Goal: Transaction & Acquisition: Purchase product/service

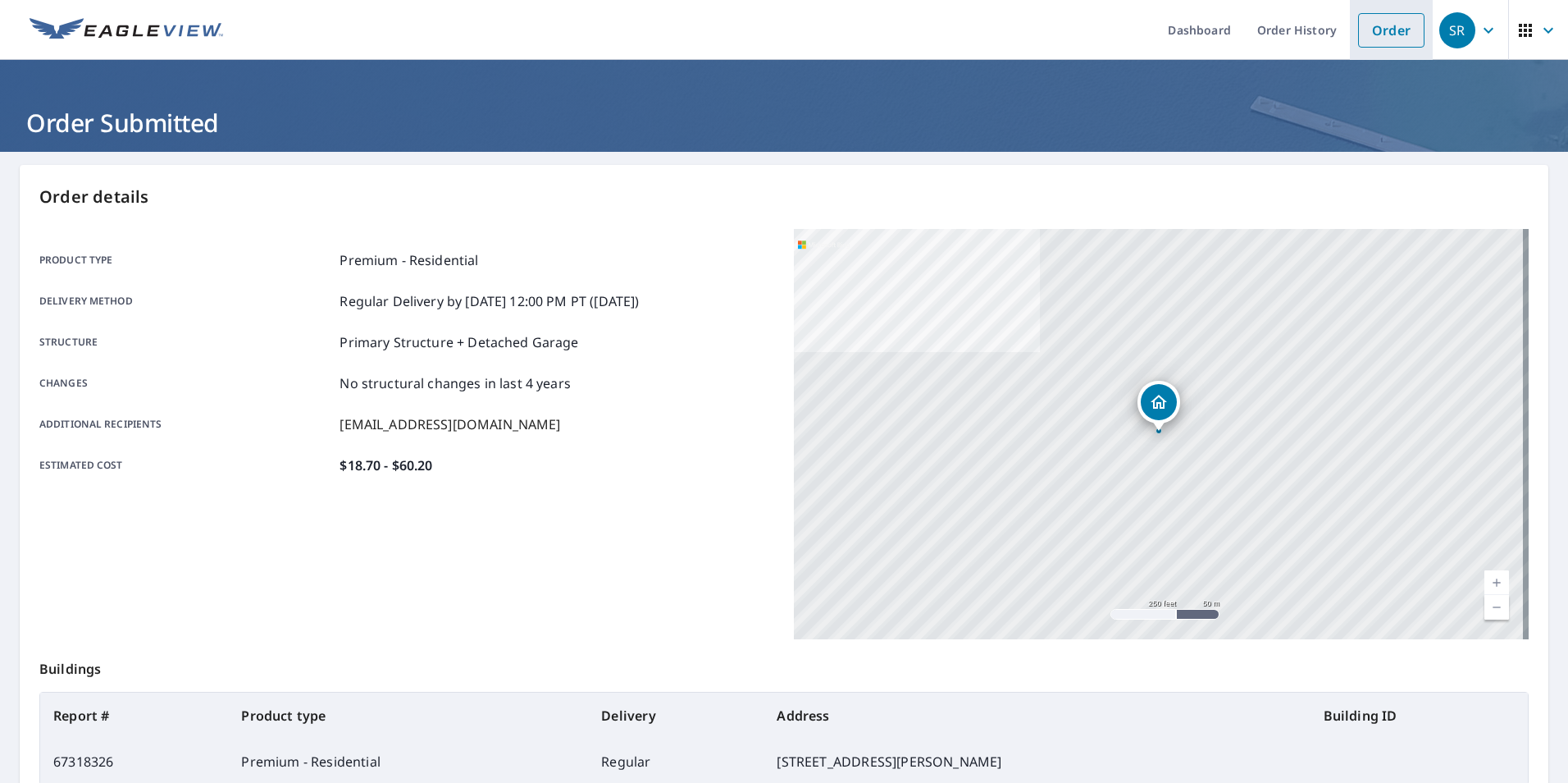
click at [1389, 29] on link "Order" at bounding box center [1391, 30] width 67 height 35
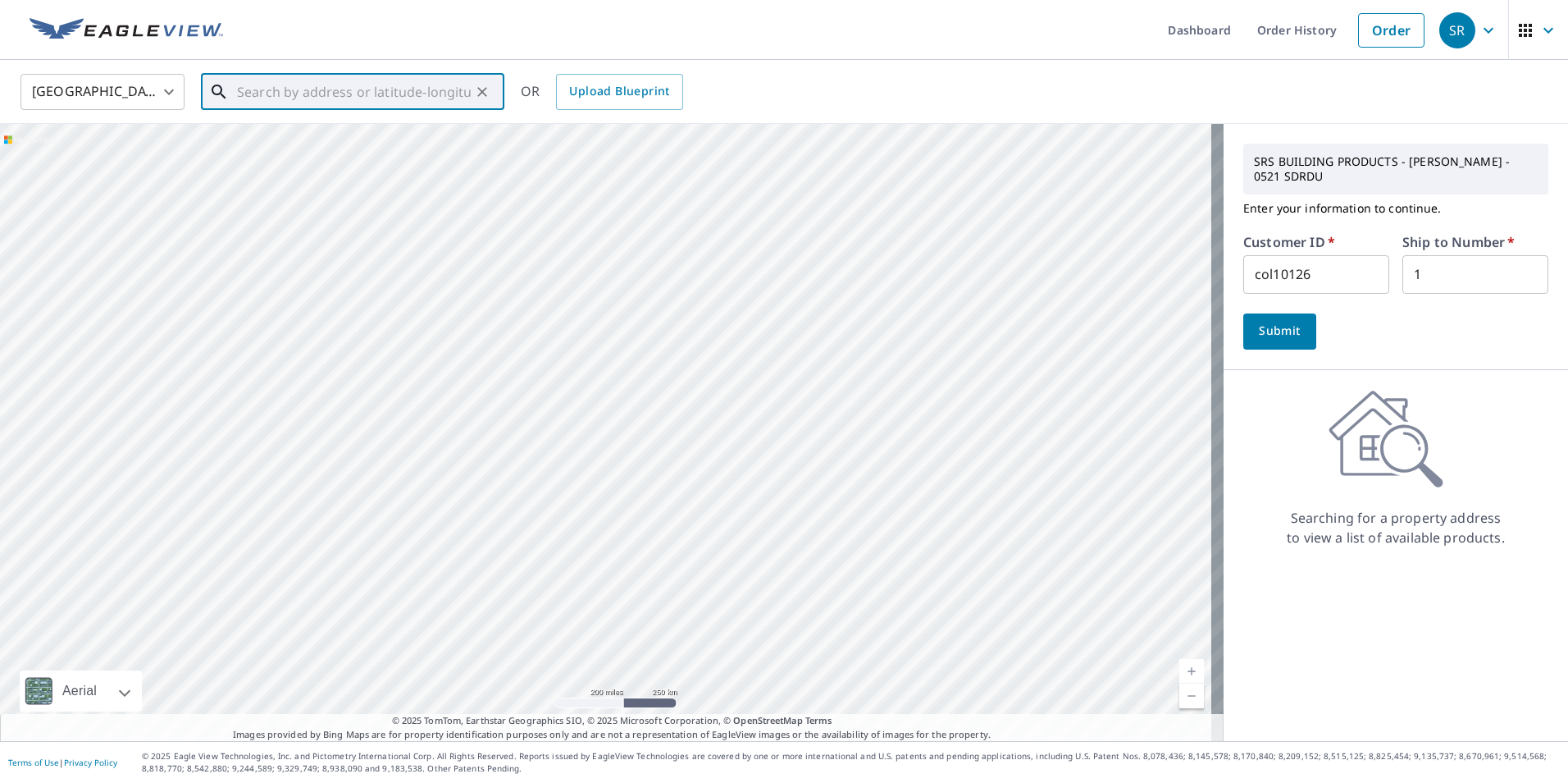
click at [286, 92] on input "text" at bounding box center [353, 92] width 233 height 46
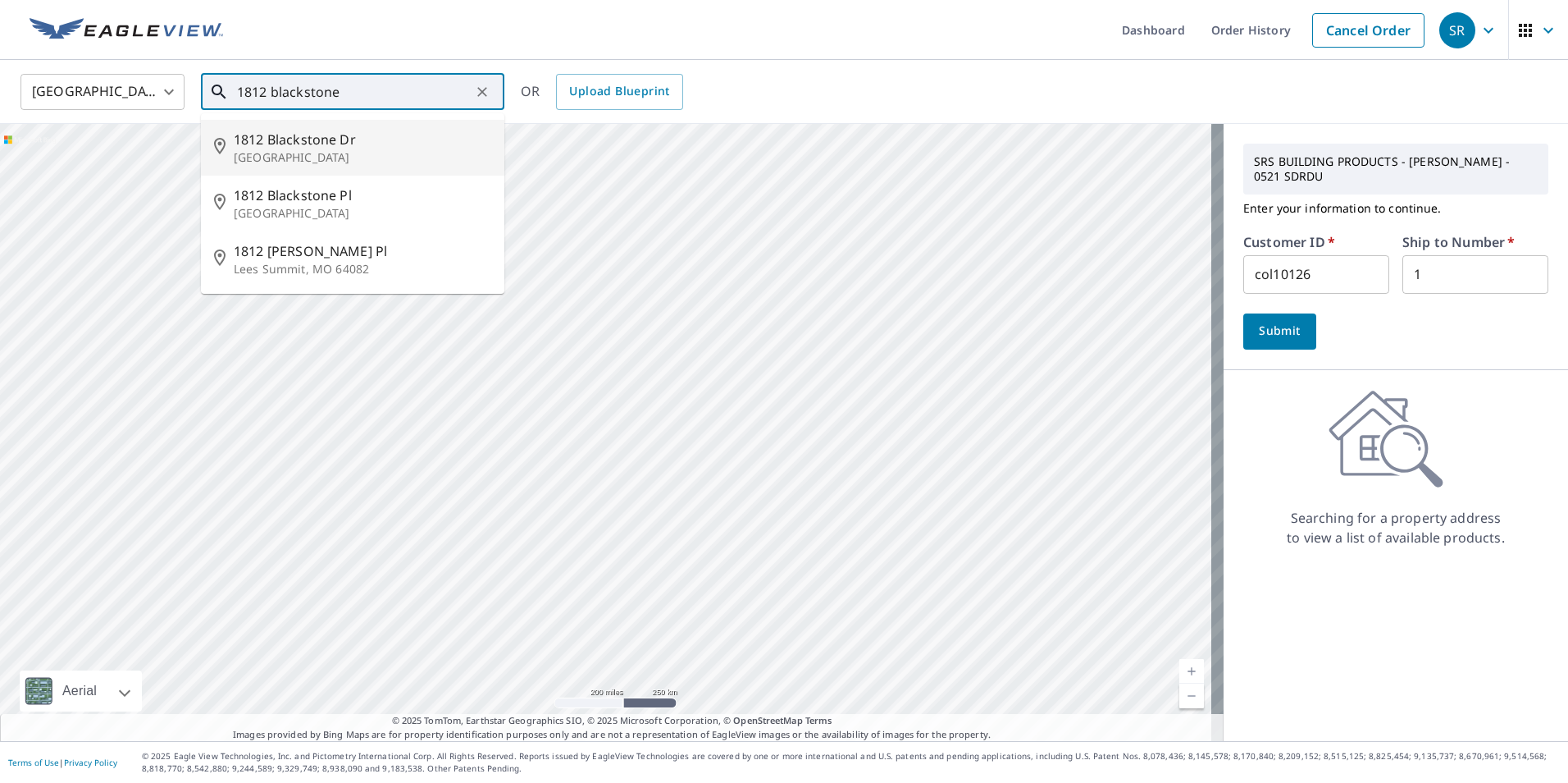
click at [324, 151] on p "[GEOGRAPHIC_DATA]" at bounding box center [362, 157] width 257 height 16
type input "[STREET_ADDRESS][PERSON_NAME]"
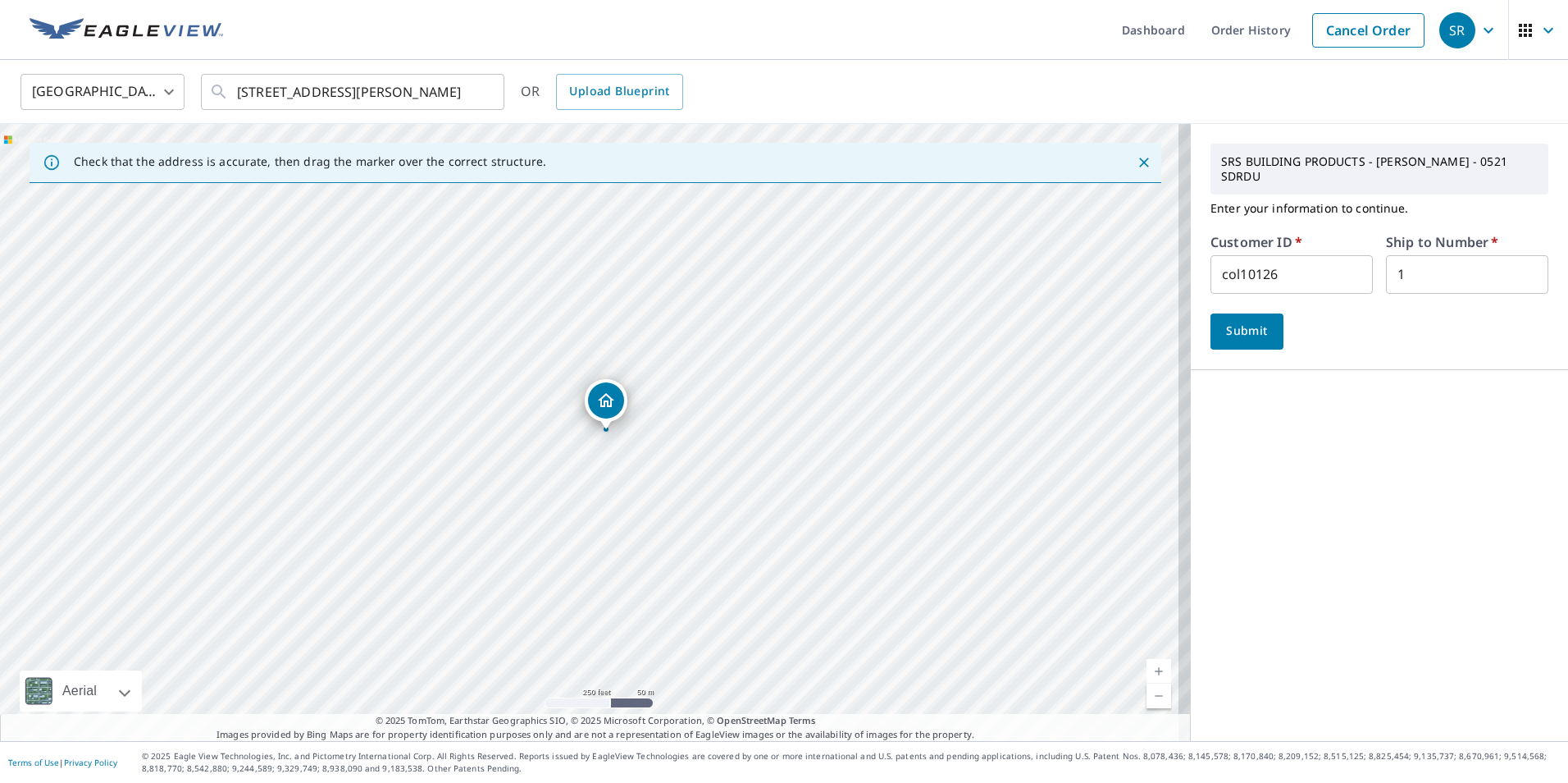
click at [1231, 340] on span "Submit" at bounding box center [1247, 330] width 47 height 20
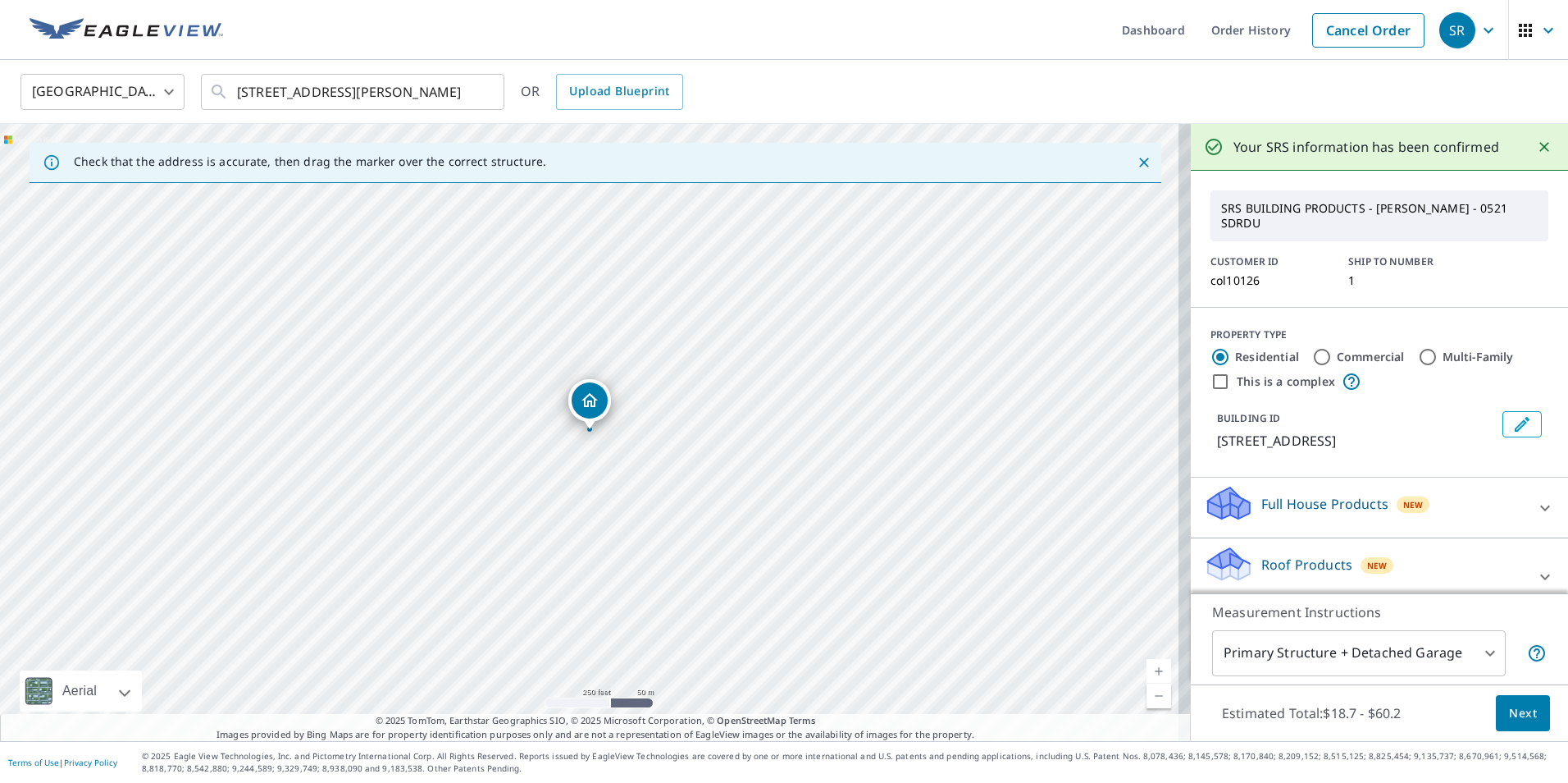
click at [1523, 714] on span "Next" at bounding box center [1522, 713] width 28 height 20
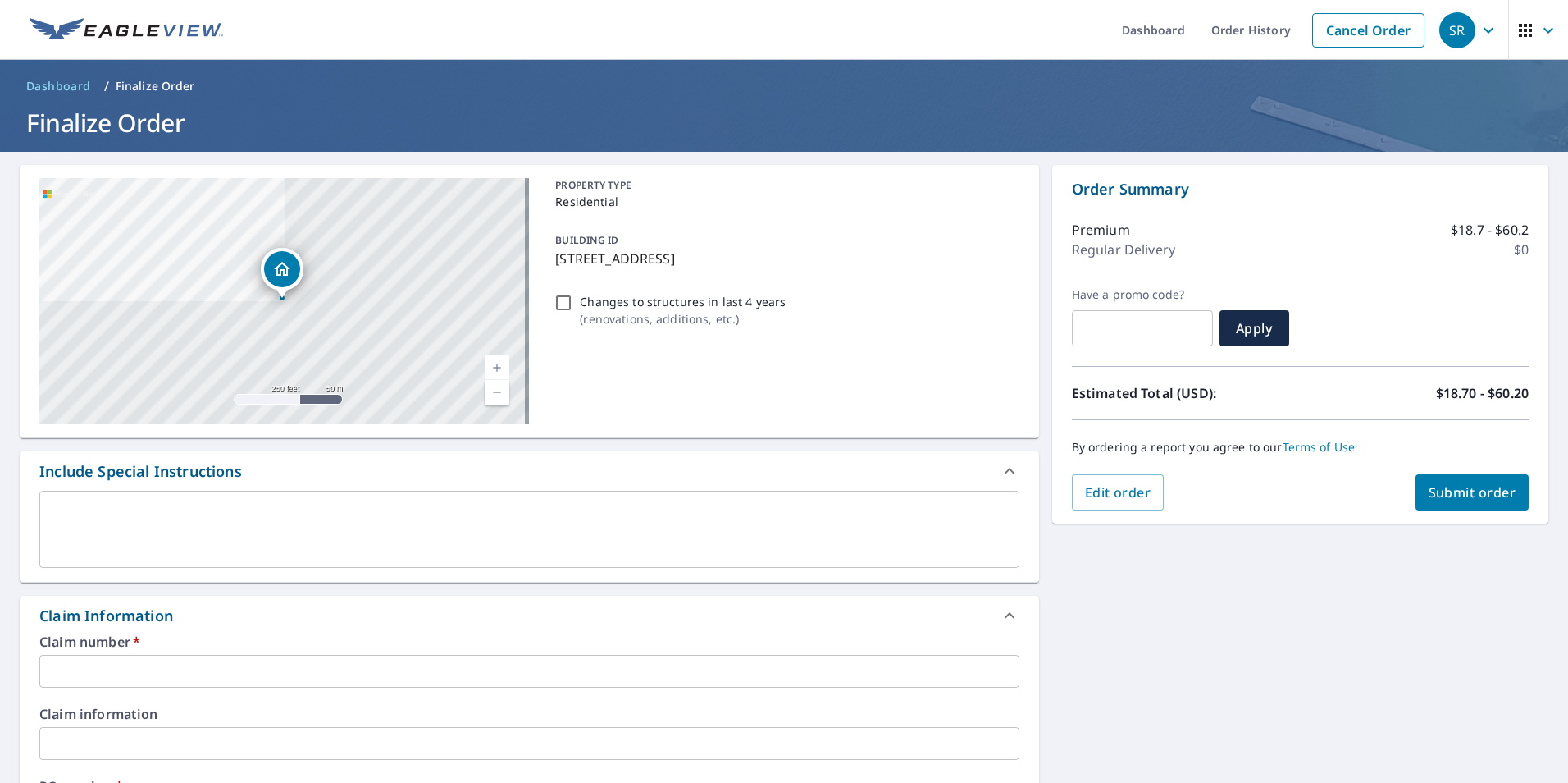
click at [189, 668] on input "text" at bounding box center [529, 670] width 980 height 33
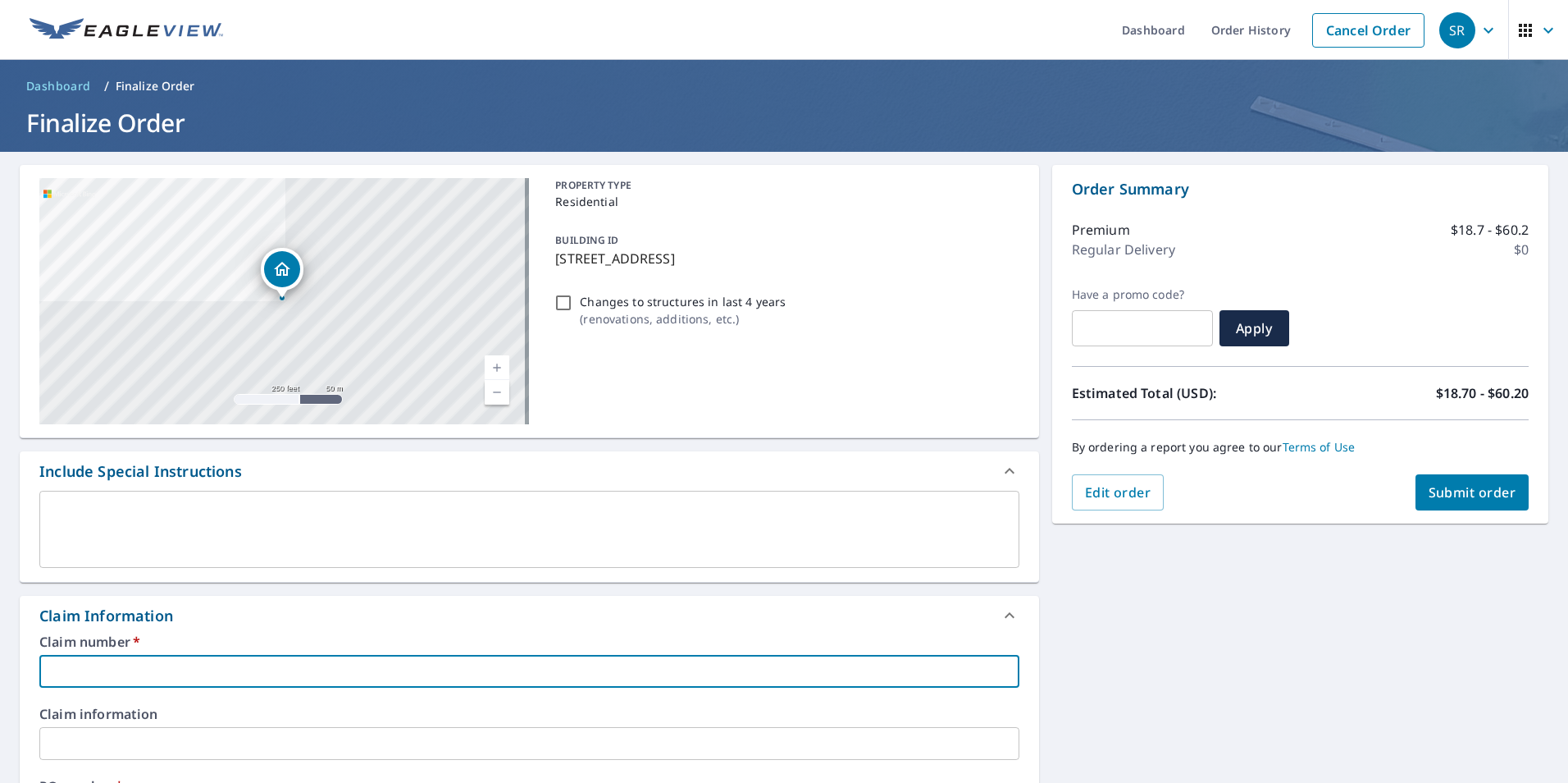
type input "c"
checkbox input "true"
type input "co"
checkbox input "true"
type input "col"
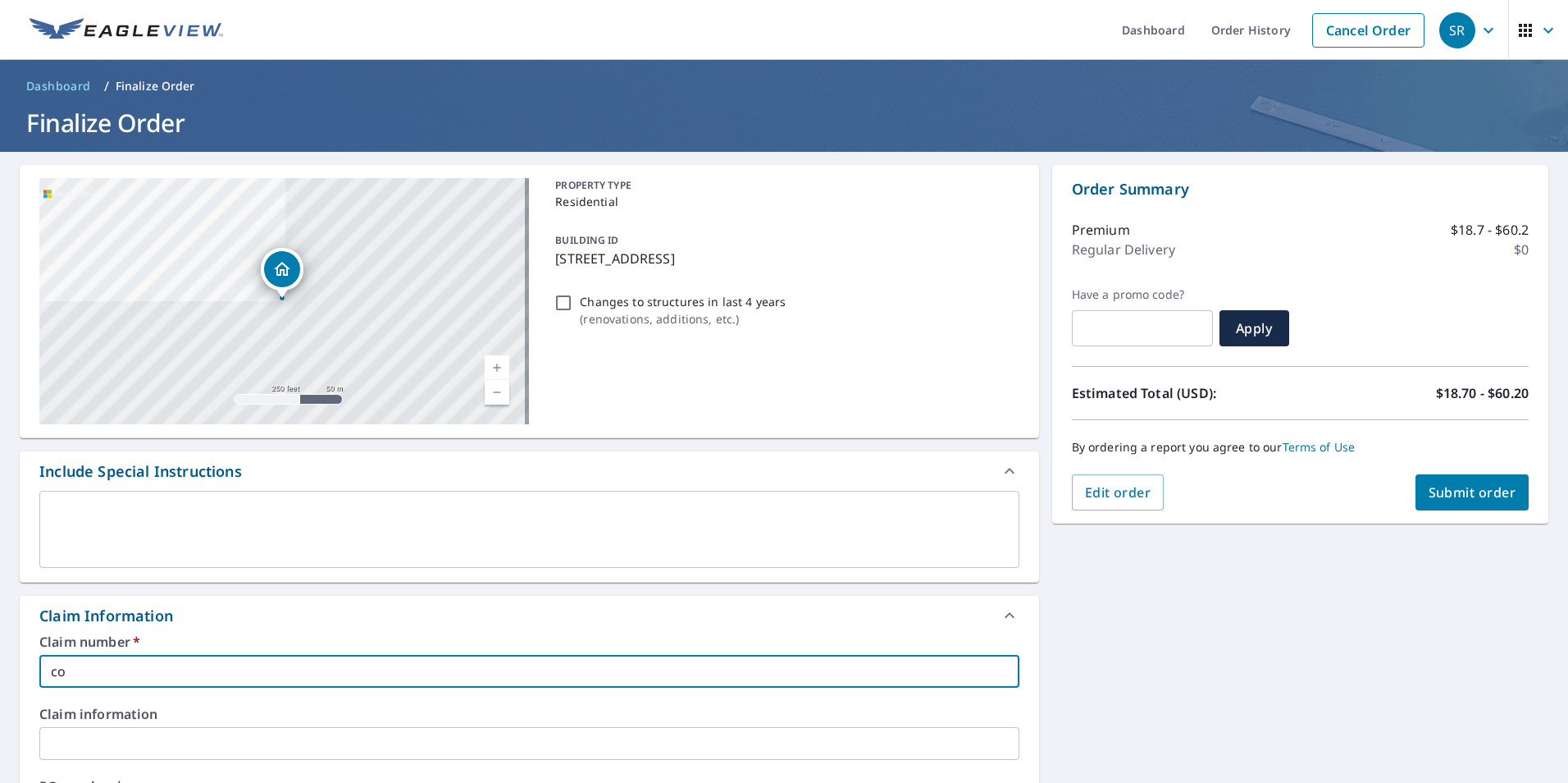
checkbox input "true"
type input "[PERSON_NAME]"
checkbox input "true"
type input "[PERSON_NAME]"
checkbox input "true"
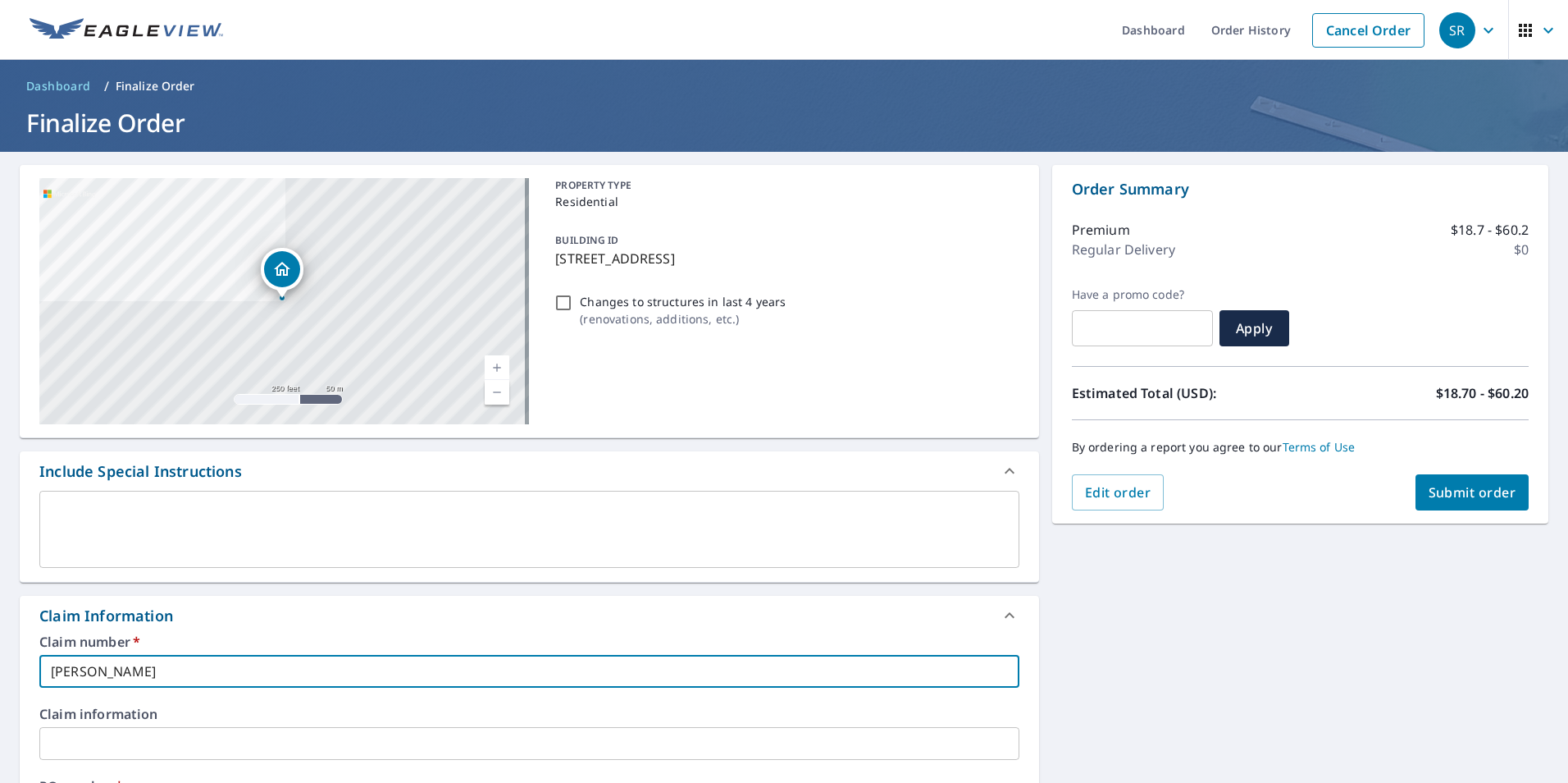
type input "[PERSON_NAME] r"
checkbox input "true"
type input "[PERSON_NAME]"
checkbox input "true"
type input "[PERSON_NAME] roo"
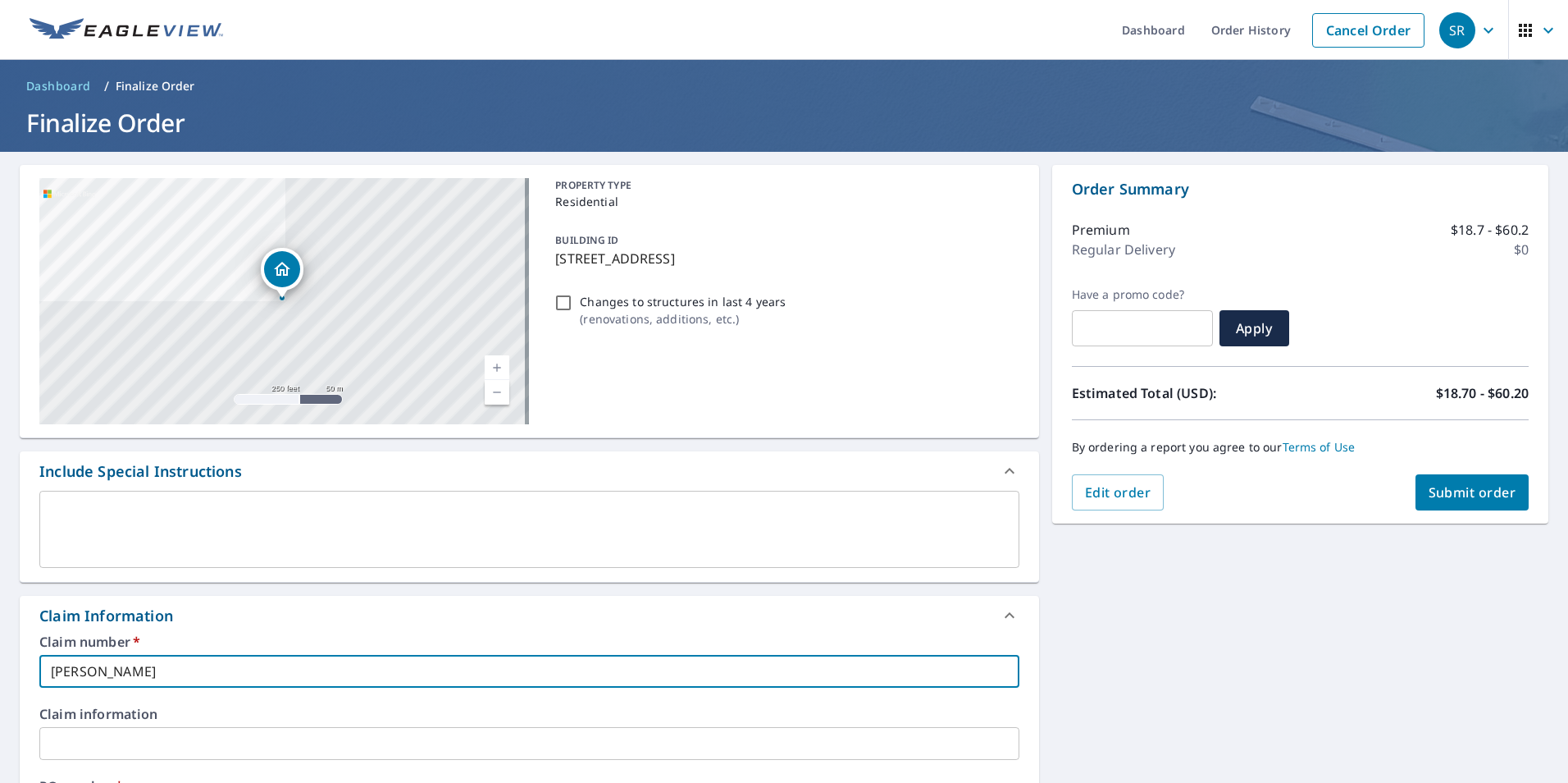
checkbox input "true"
type input "[PERSON_NAME] roof"
checkbox input "true"
type input "[PERSON_NAME] roofi"
checkbox input "true"
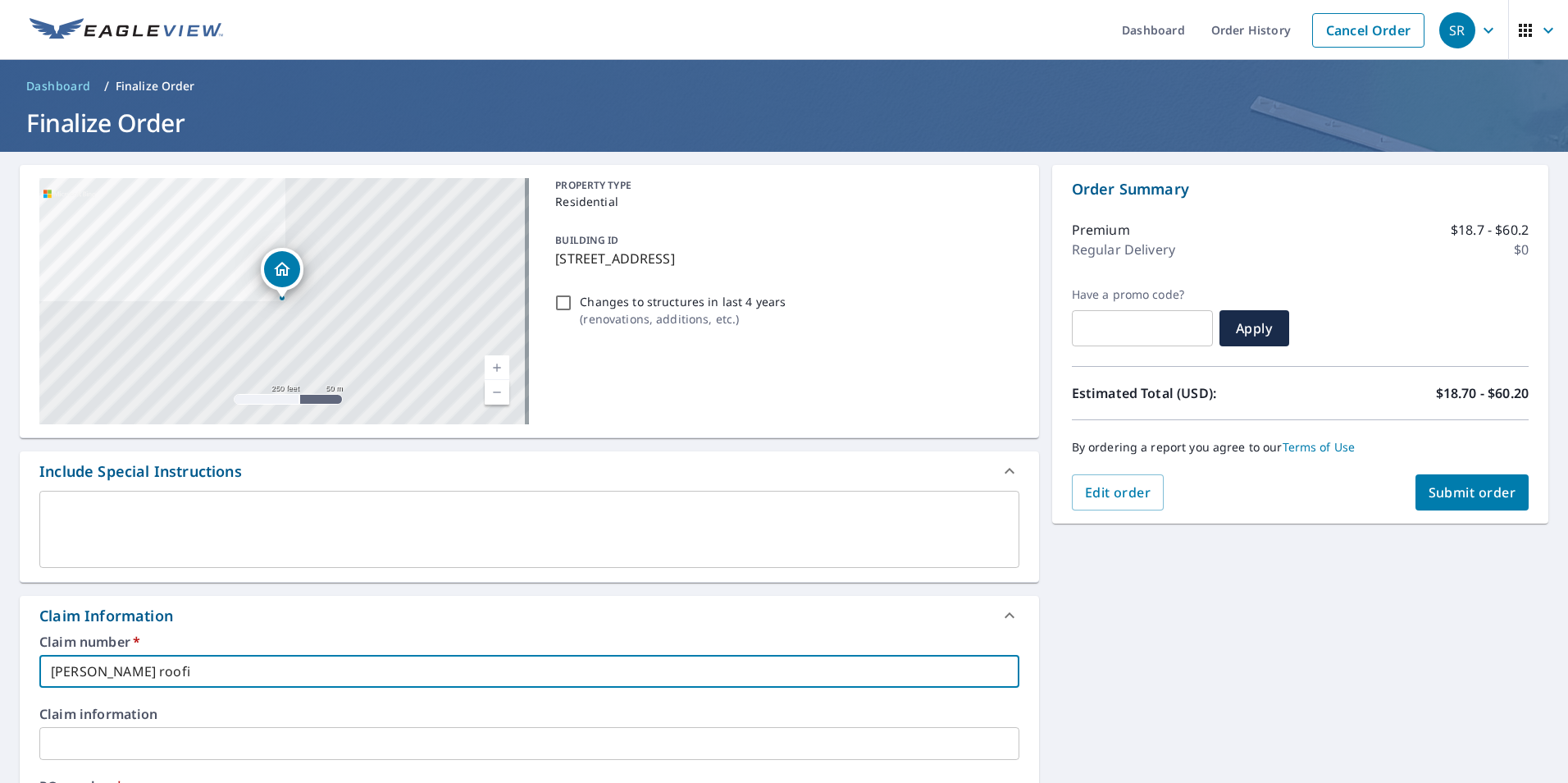
type input "[PERSON_NAME] roofin"
checkbox input "true"
type input "[PERSON_NAME] roofing"
checkbox input "true"
type input "[PERSON_NAME] roofing"
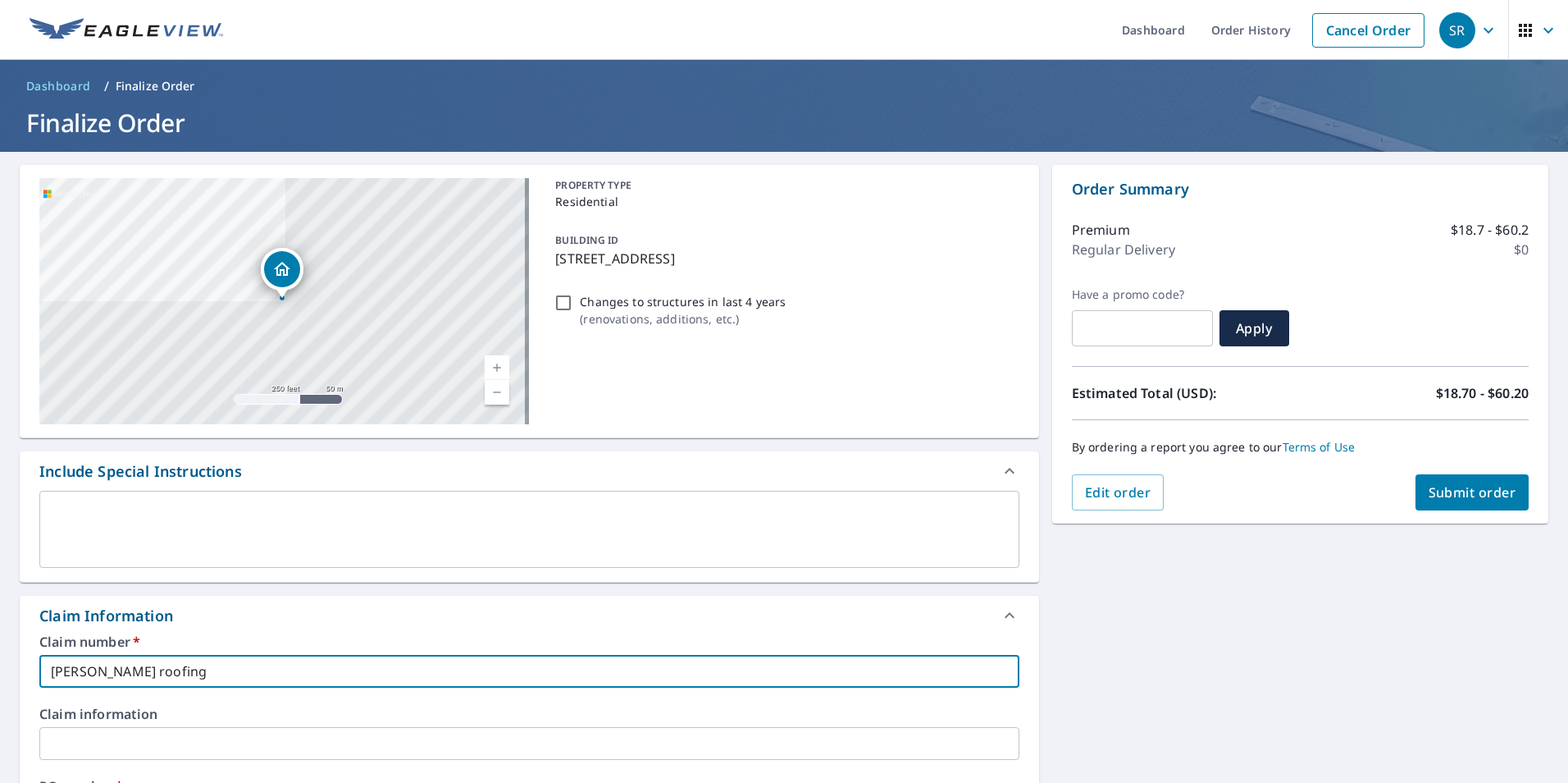
checkbox input "true"
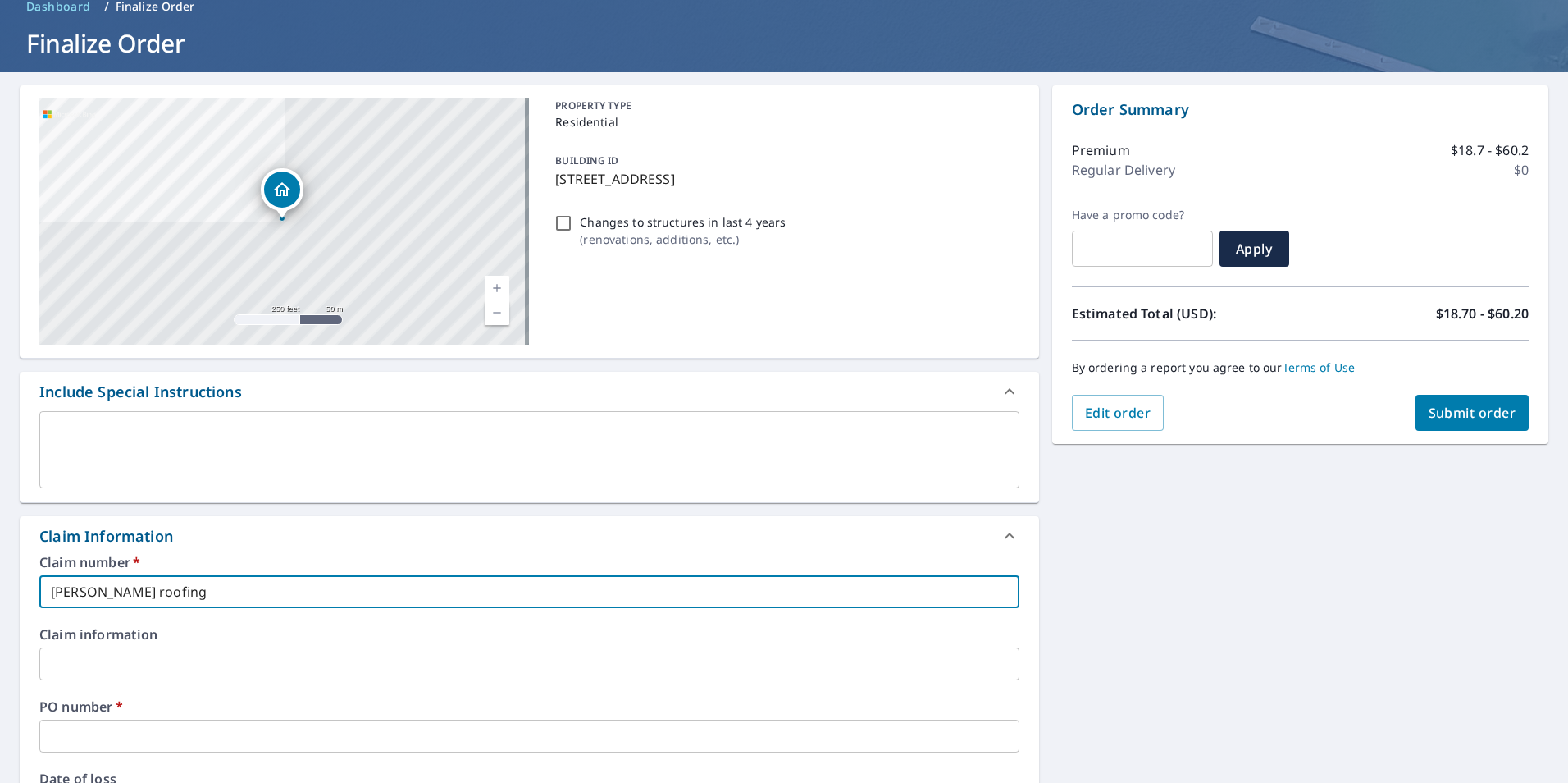
scroll to position [246, 0]
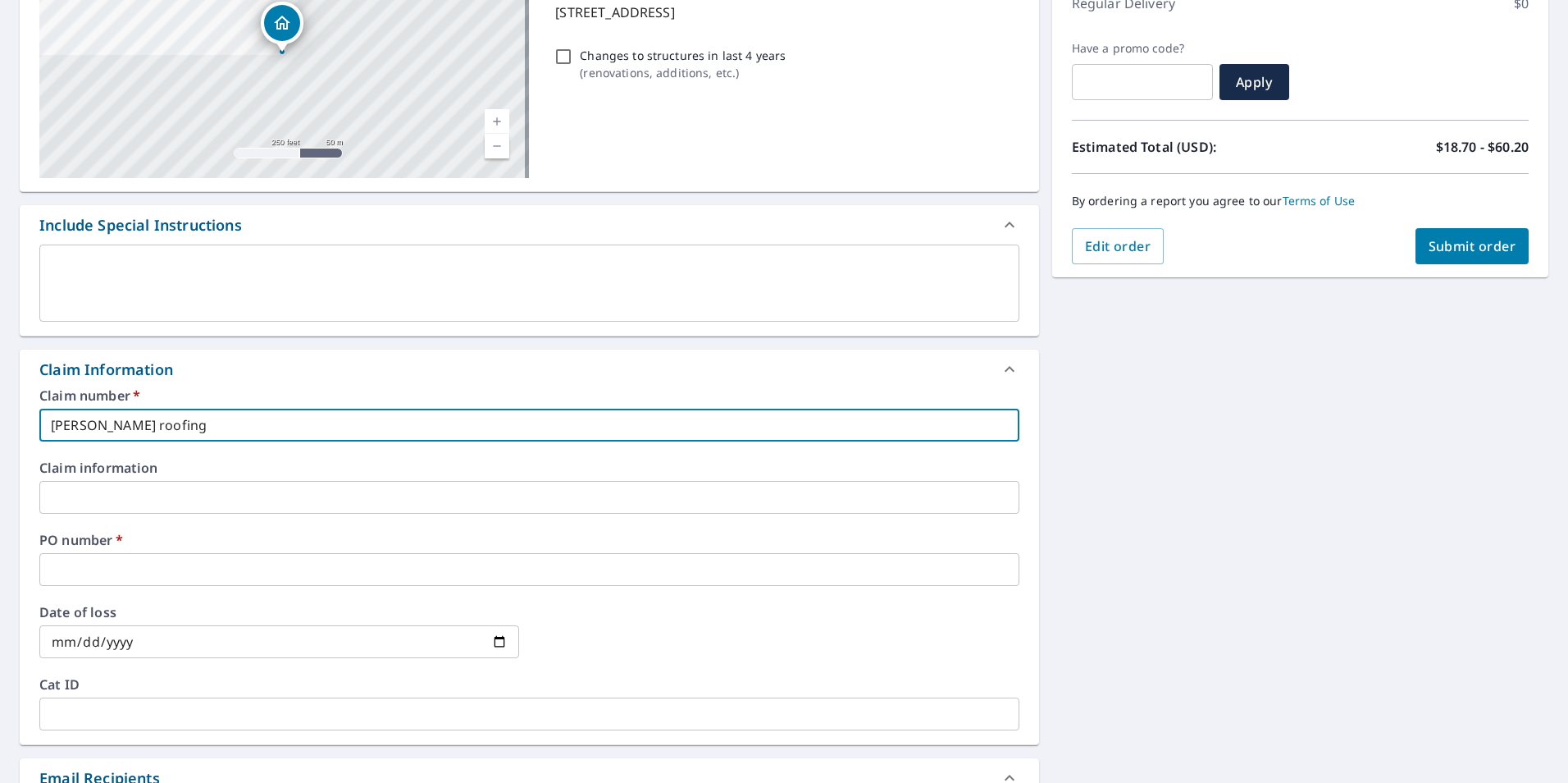
type input "[PERSON_NAME] roofing"
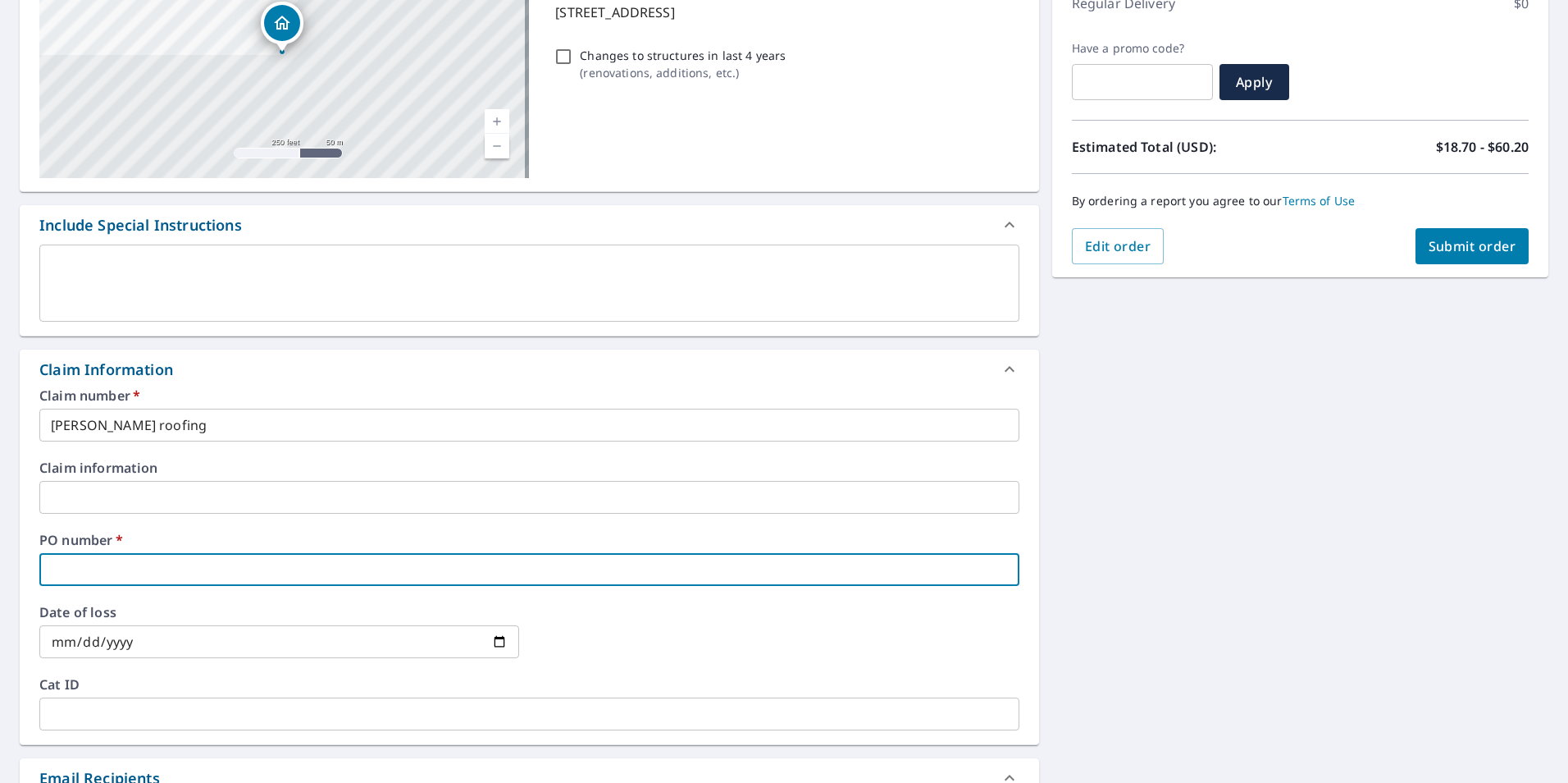
click at [150, 567] on input "text" at bounding box center [529, 569] width 980 height 33
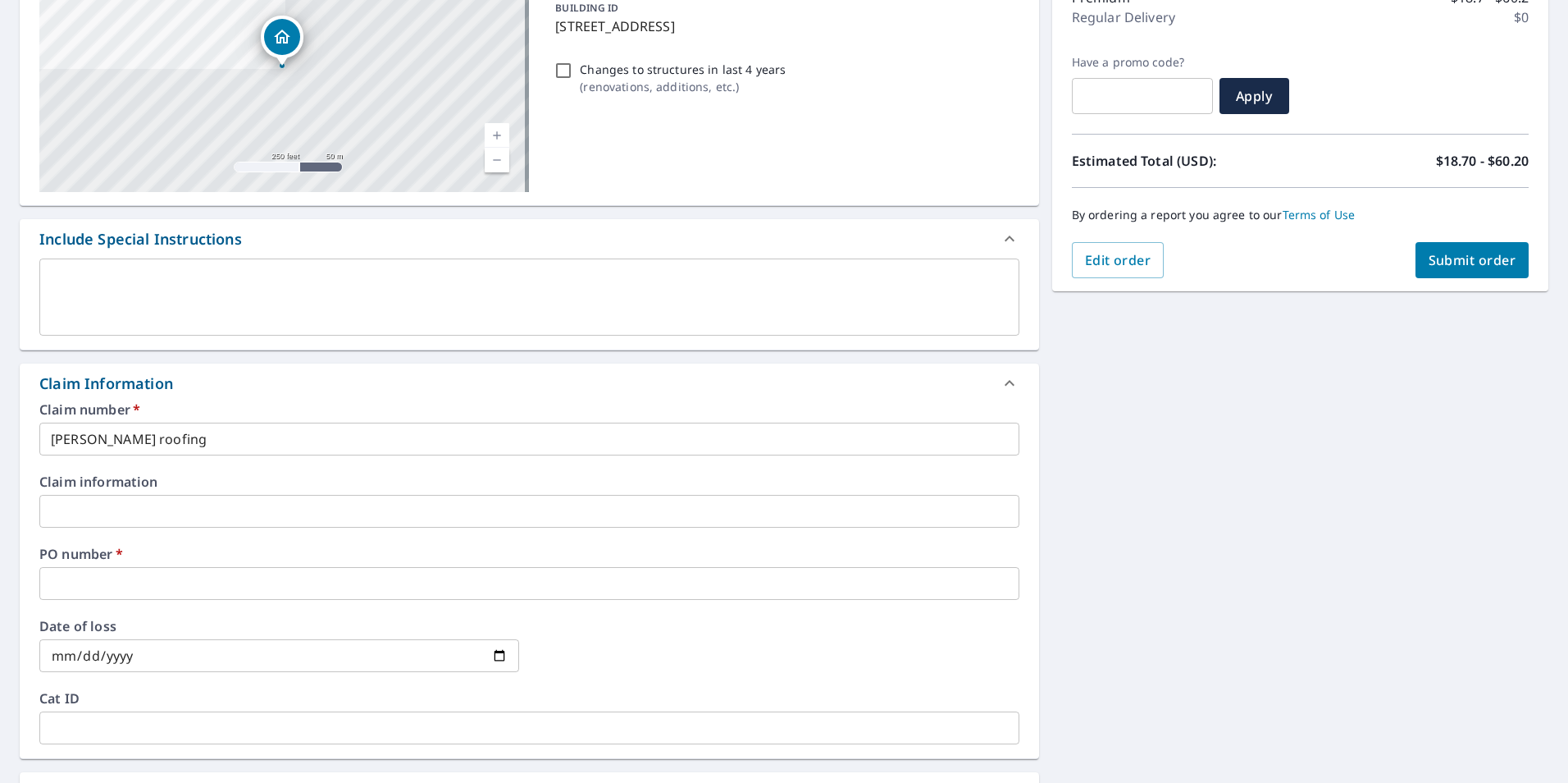
scroll to position [219, 0]
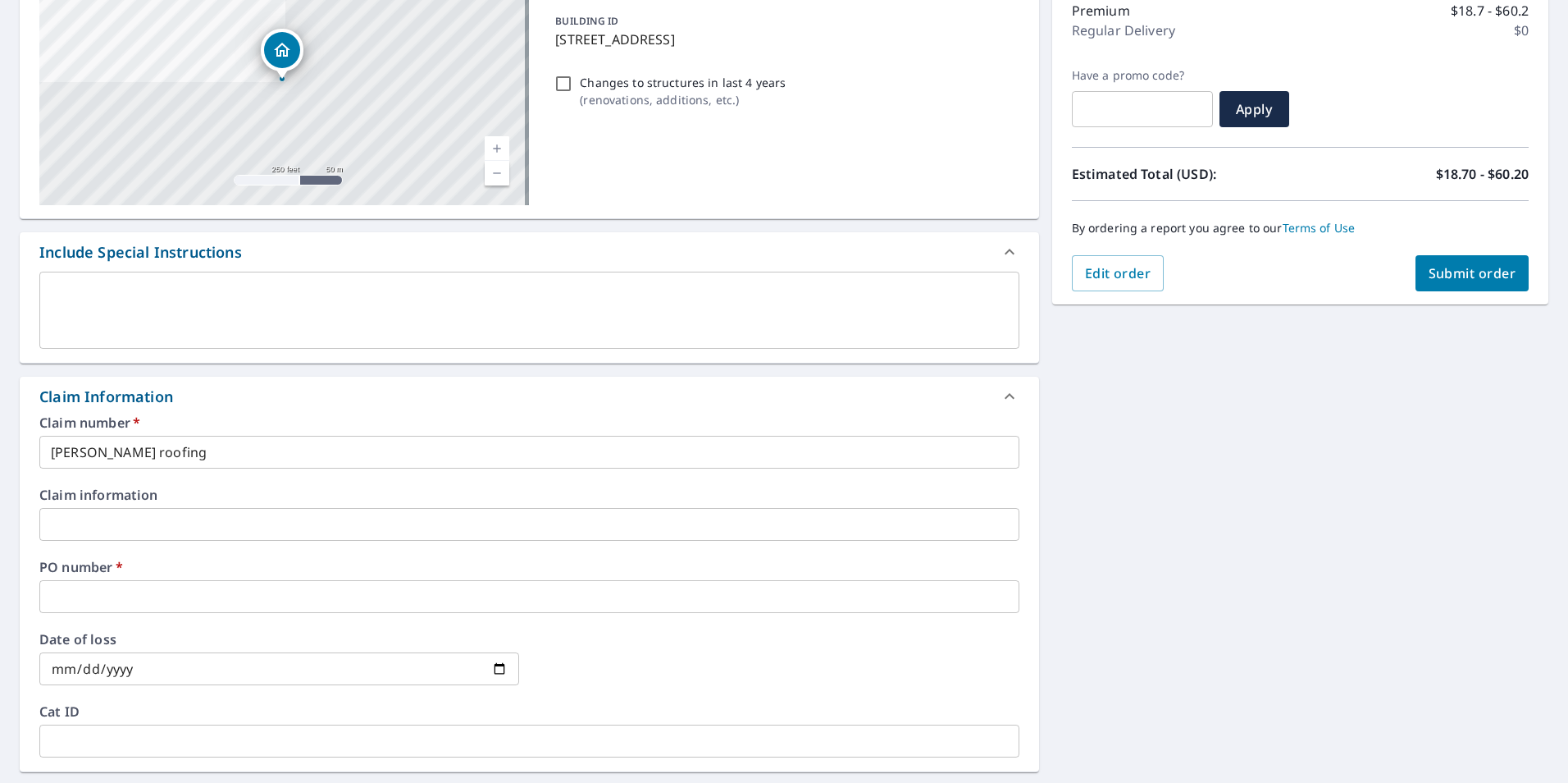
drag, startPoint x: 552, startPoint y: 12, endPoint x: 806, endPoint y: 45, distance: 256.1
click at [806, 45] on p "[STREET_ADDRESS]" at bounding box center [784, 39] width 457 height 20
checkbox input "true"
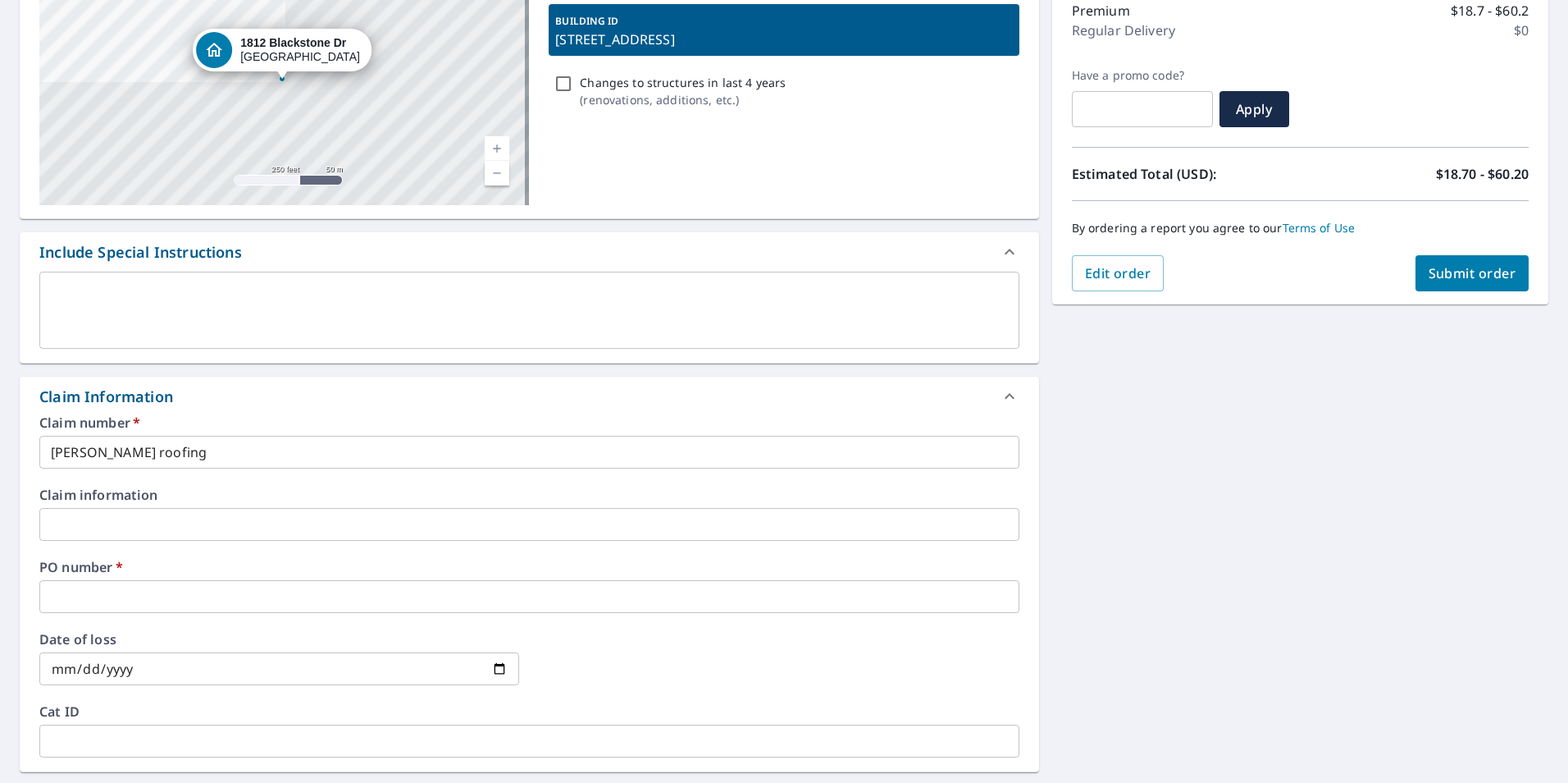
copy p "[STREET_ADDRESS]"
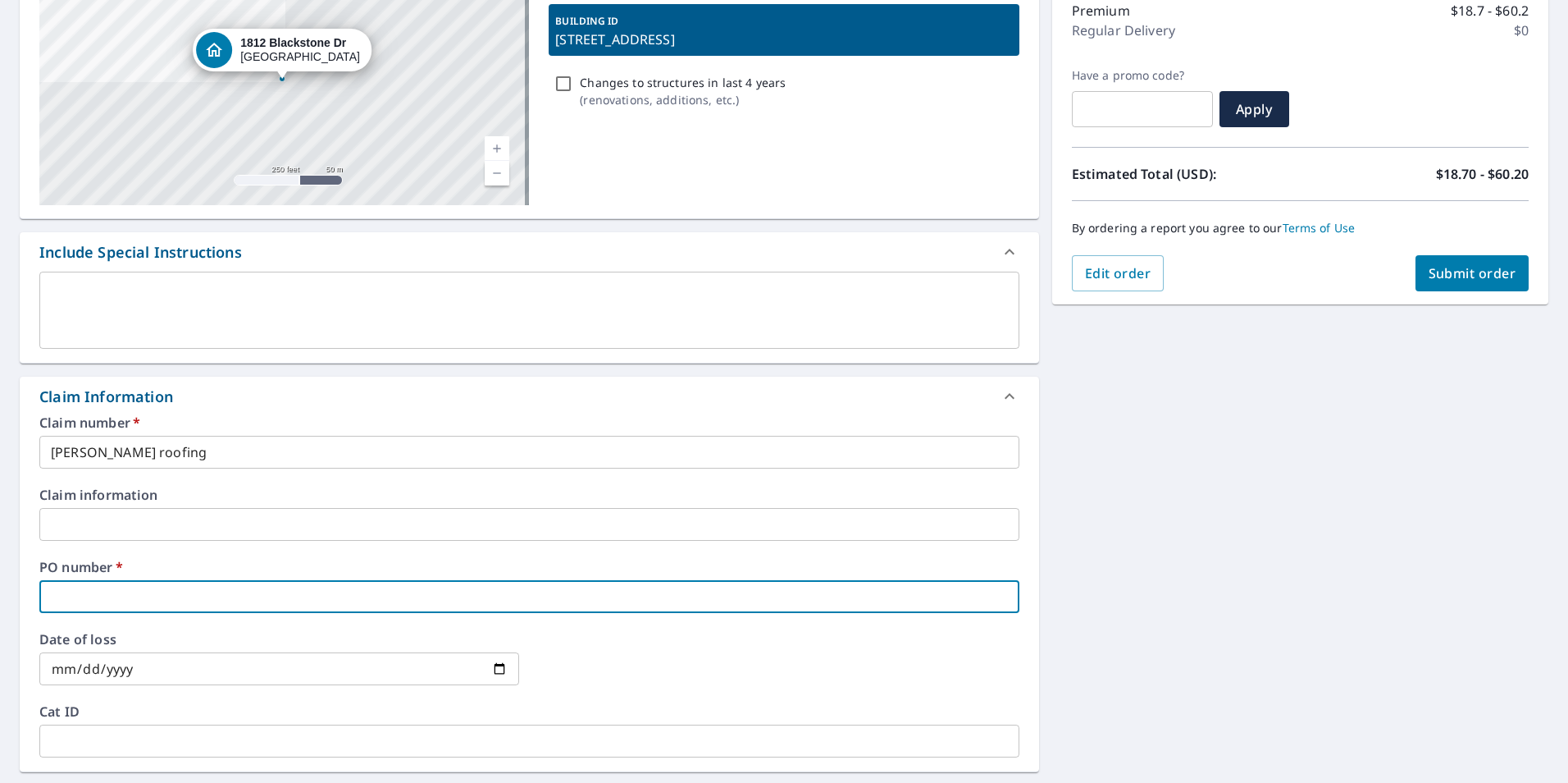
click at [136, 596] on input "text" at bounding box center [529, 596] width 980 height 33
paste input "[STREET_ADDRESS]"
type input "[STREET_ADDRESS]"
checkbox input "true"
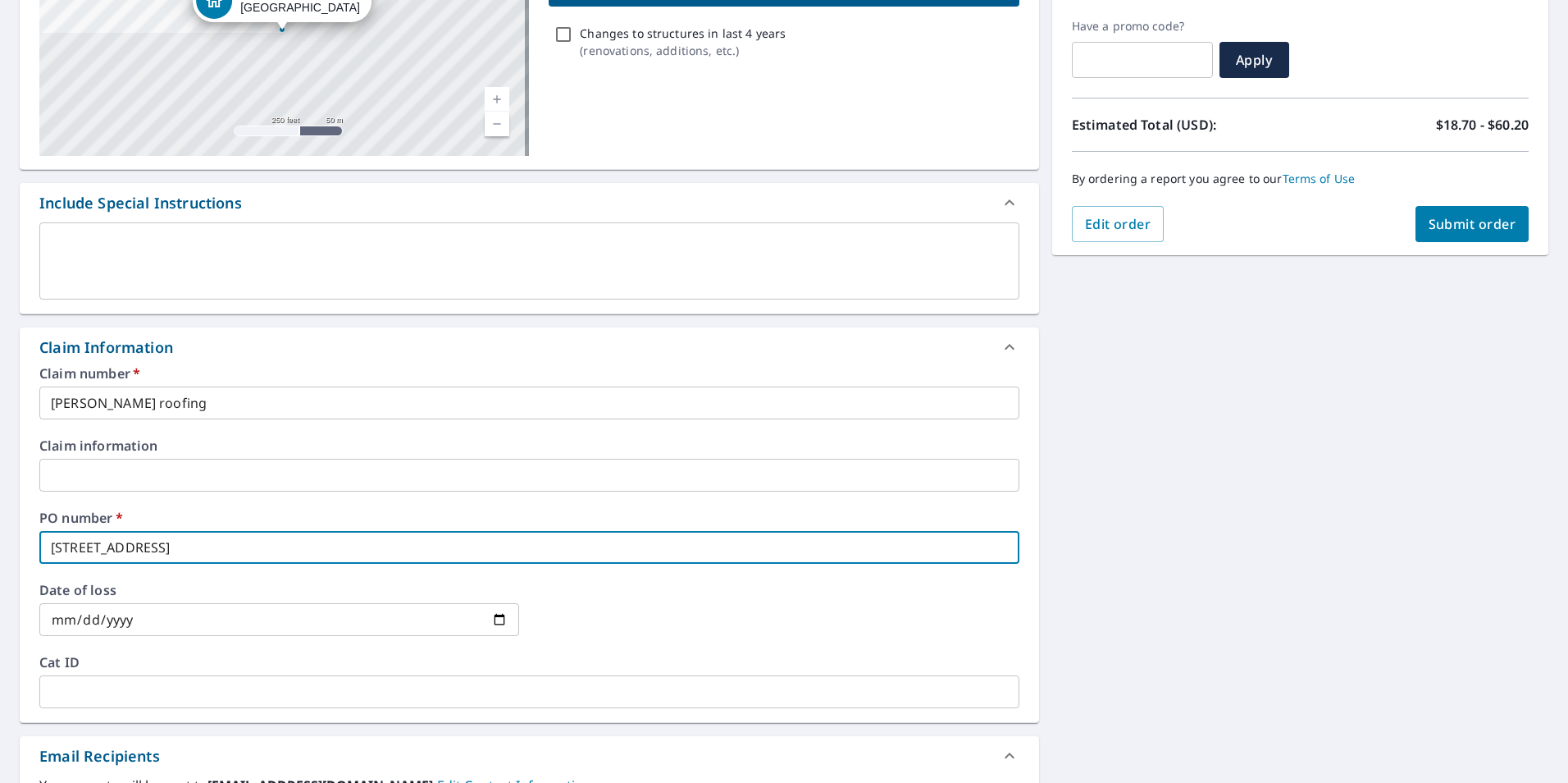
scroll to position [465, 0]
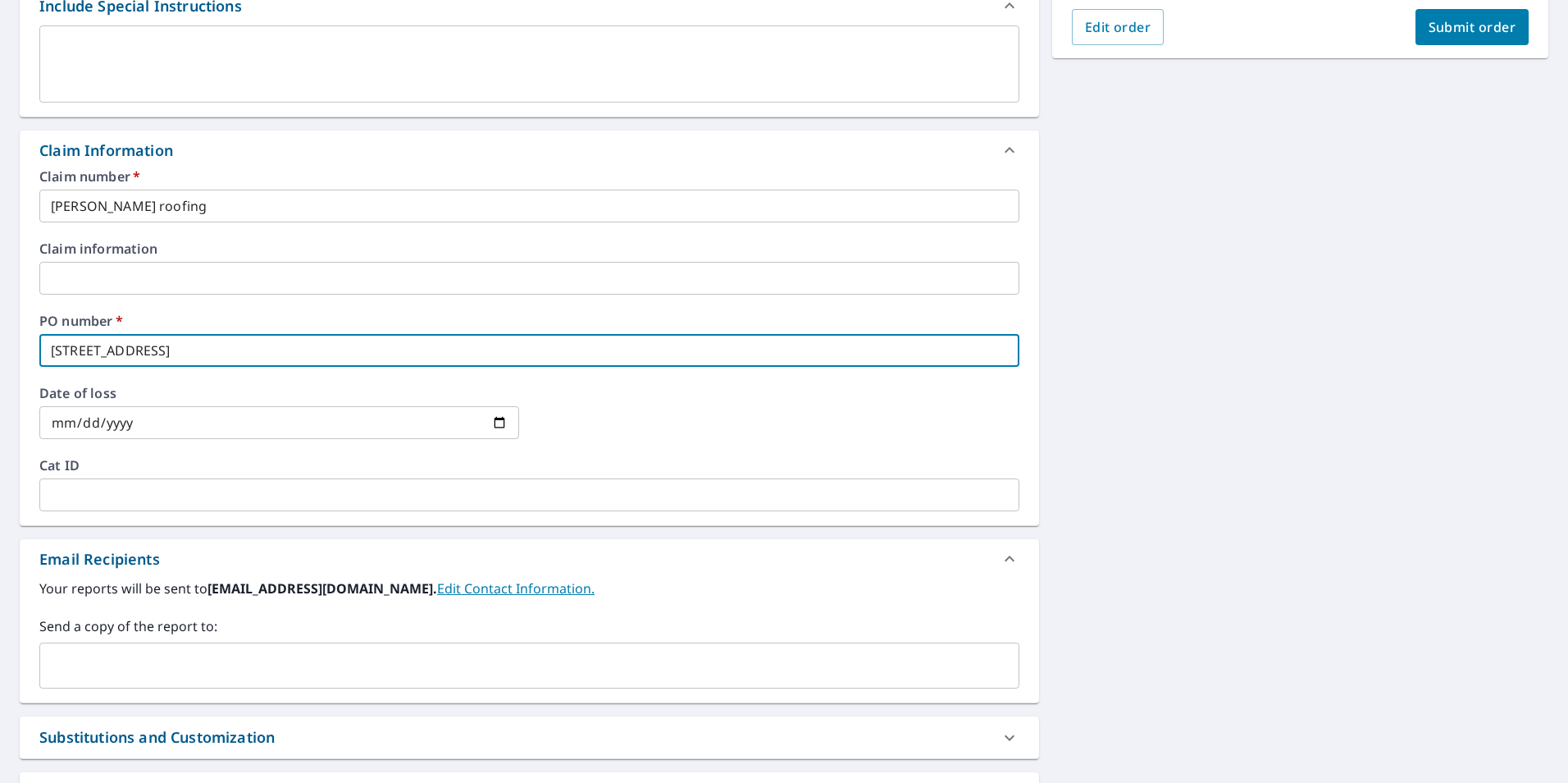
type input "[STREET_ADDRESS]"
click at [121, 661] on input "text" at bounding box center [517, 665] width 941 height 31
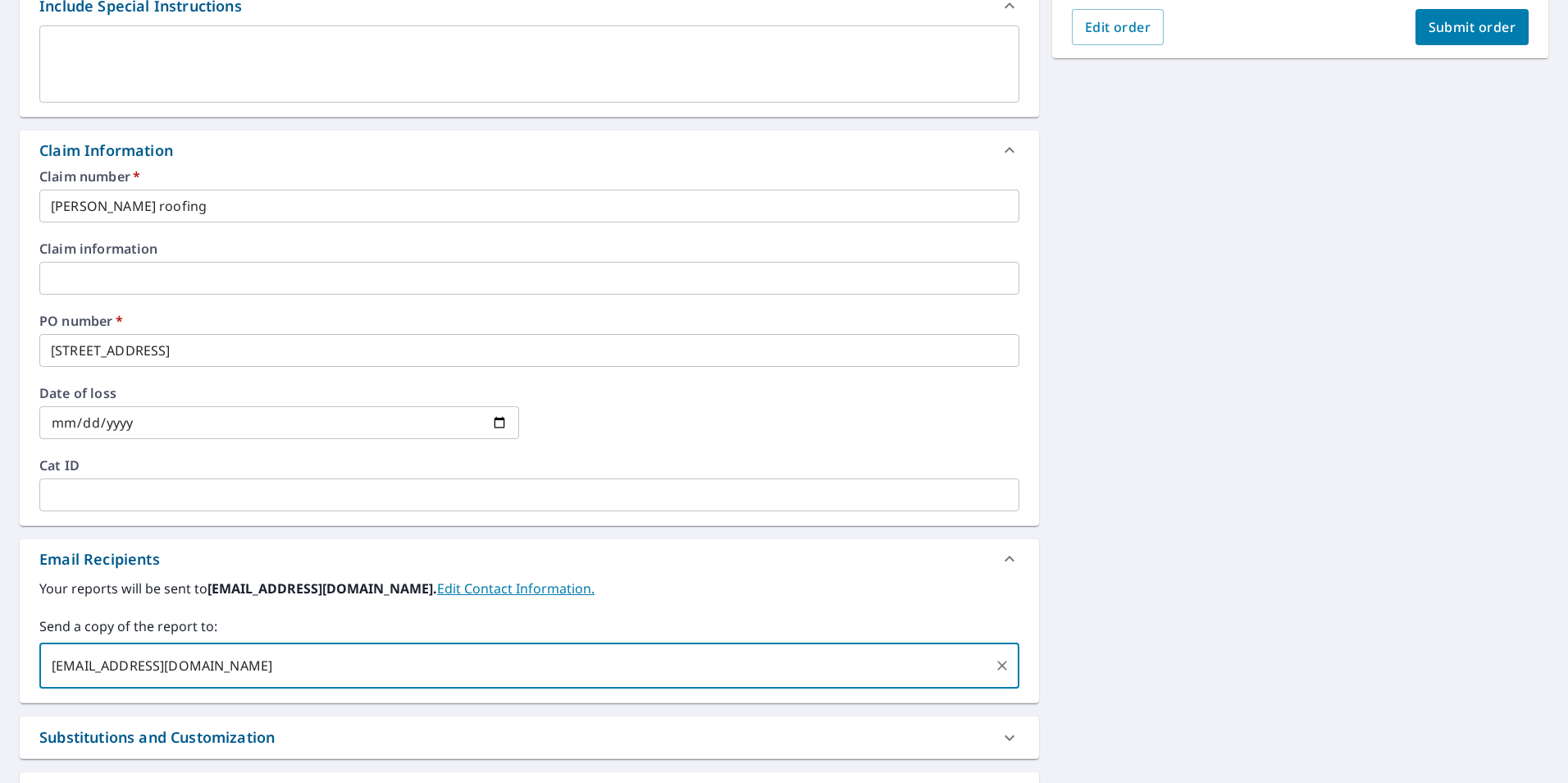
type input "[EMAIL_ADDRESS][DOMAIN_NAME]"
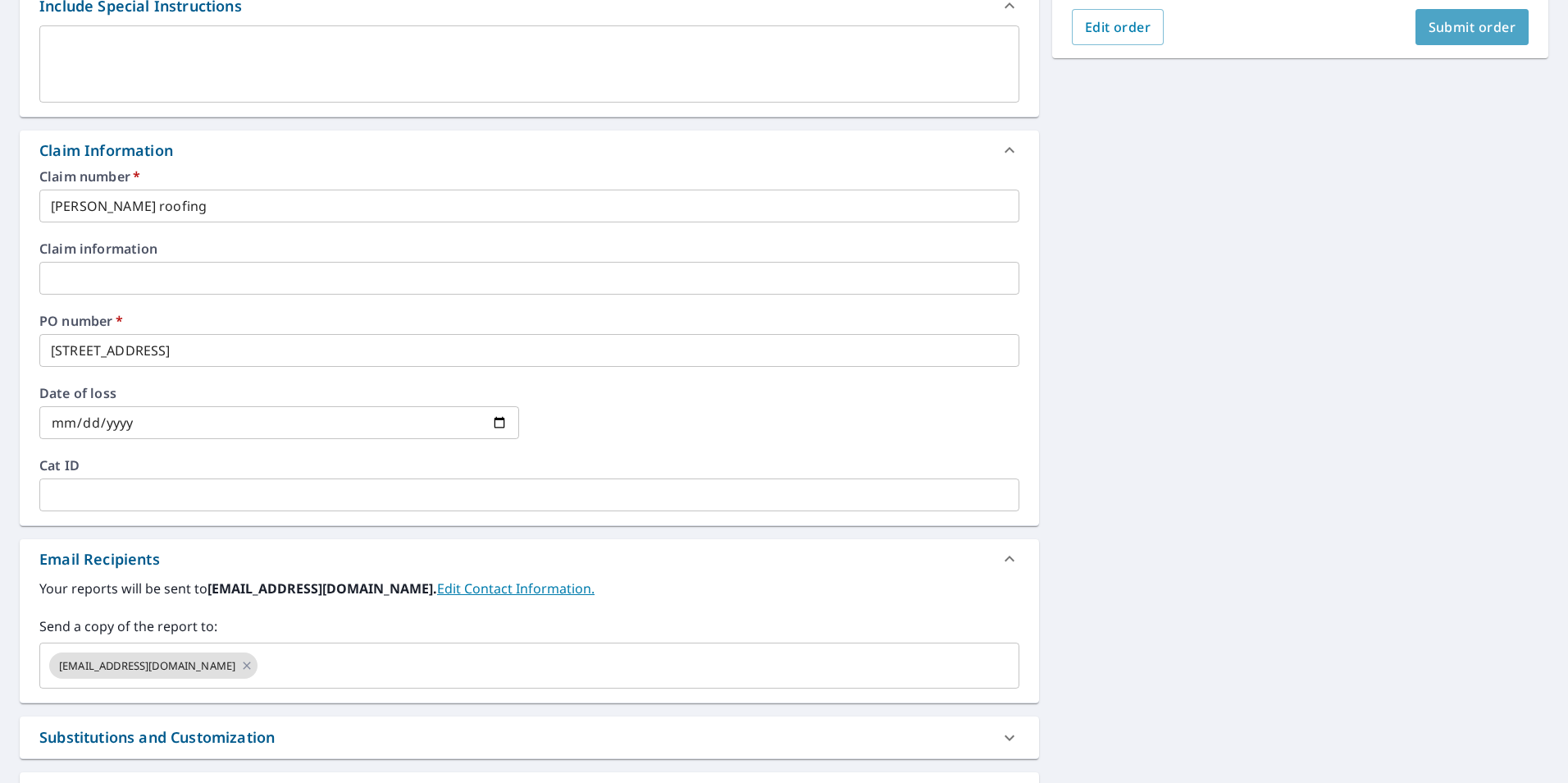
click at [1481, 24] on span "Submit order" at bounding box center [1472, 27] width 88 height 18
checkbox input "true"
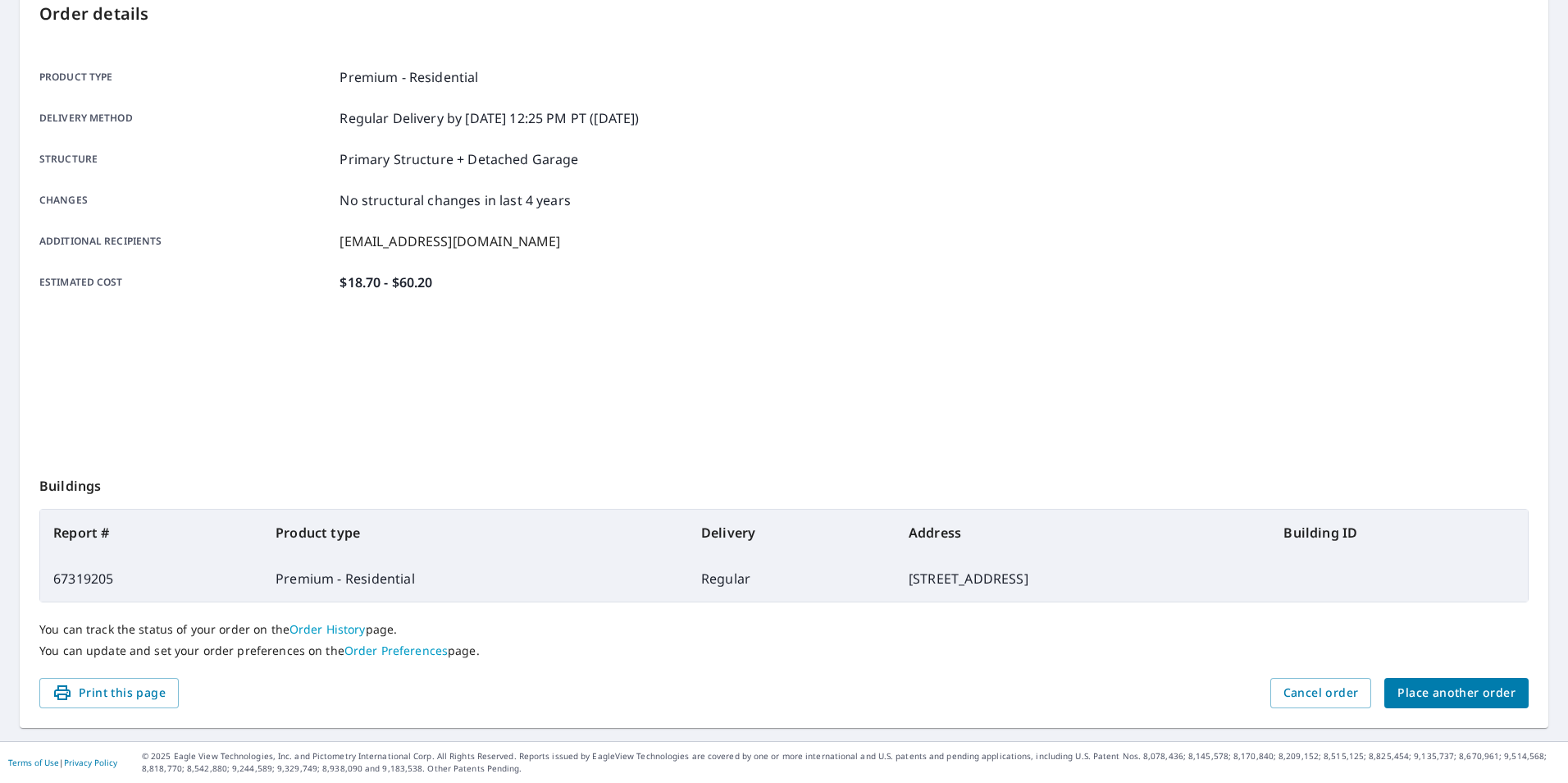
scroll to position [183, 0]
